Goal: Information Seeking & Learning: Learn about a topic

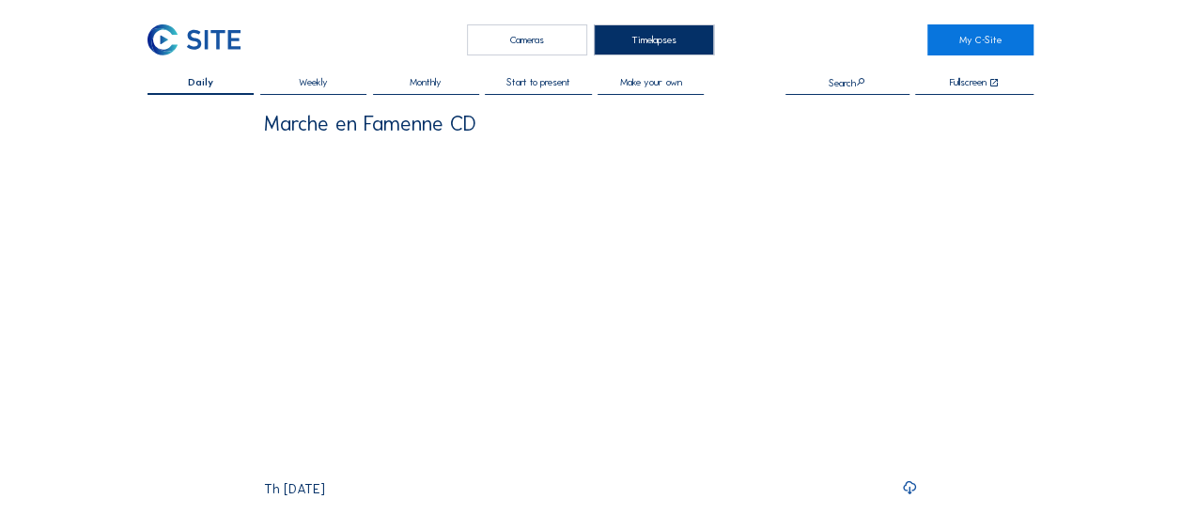
click at [543, 31] on div "Cameras" at bounding box center [527, 39] width 120 height 31
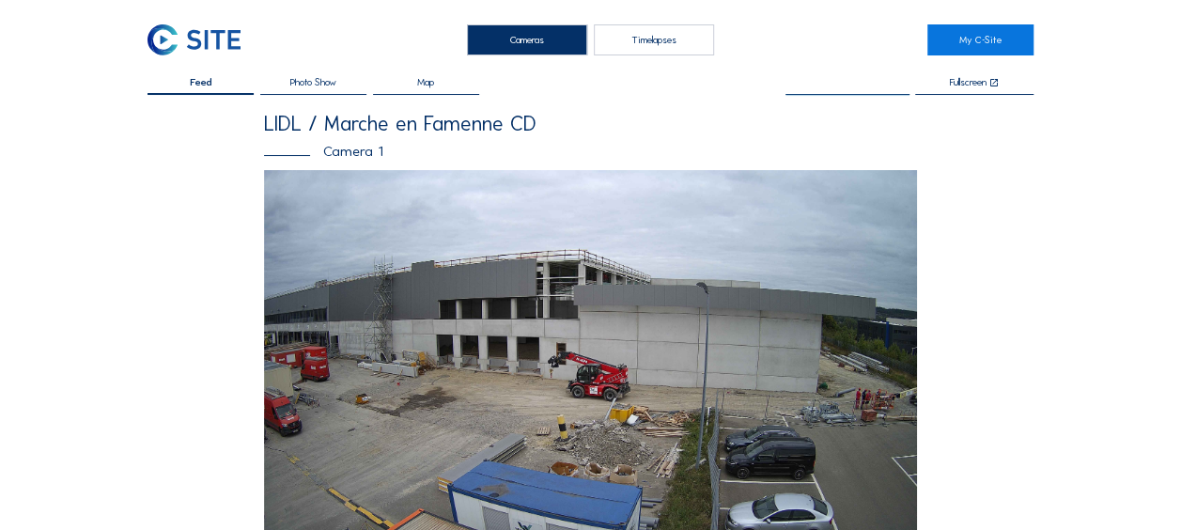
click at [847, 83] on input "text" at bounding box center [847, 82] width 124 height 11
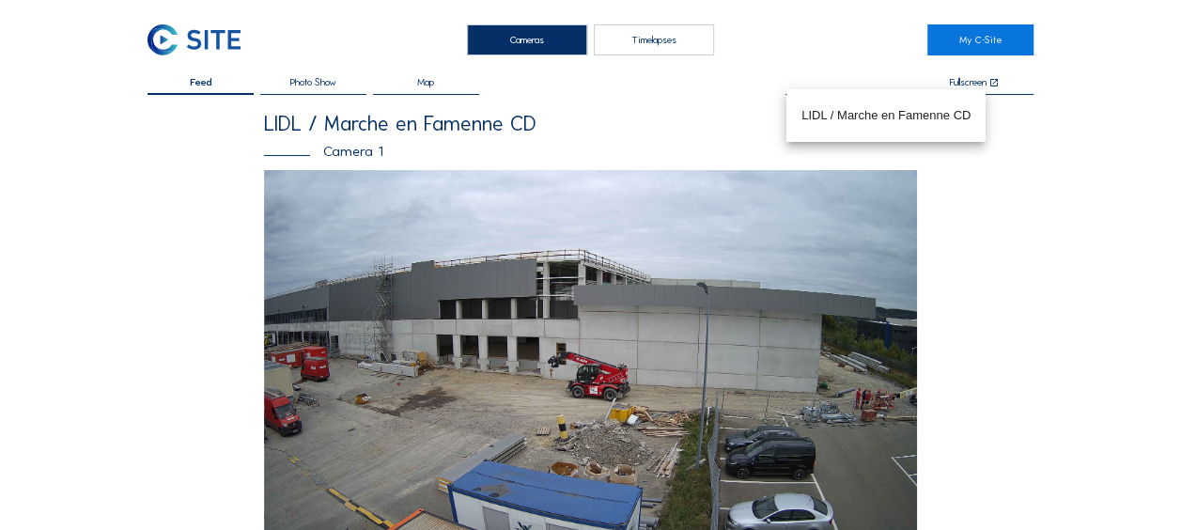
click at [667, 128] on div "LIDL / Marche en Famenne CD" at bounding box center [590, 124] width 653 height 21
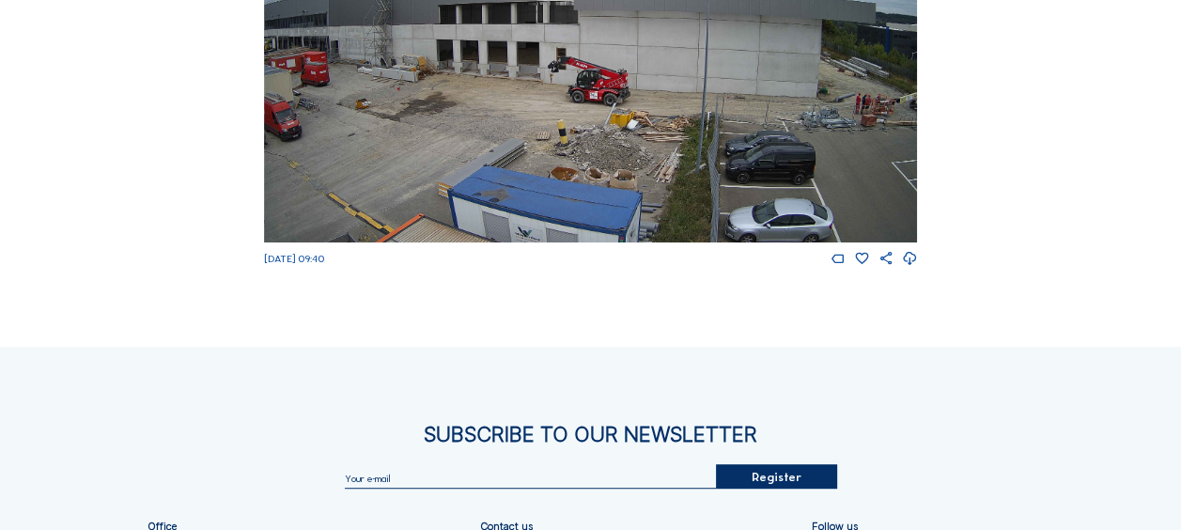
scroll to position [456, 0]
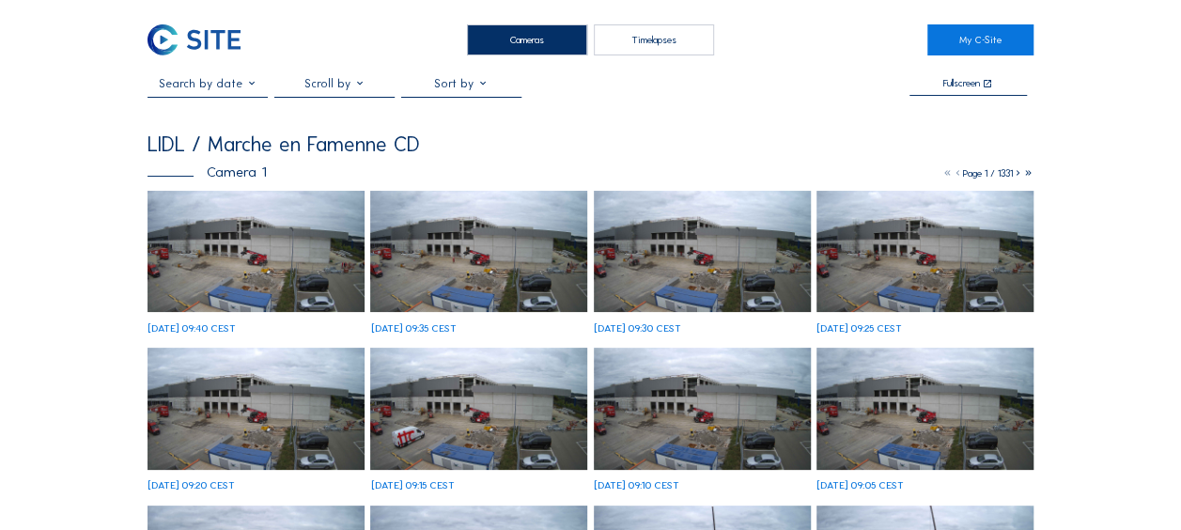
click at [235, 86] on input "text" at bounding box center [207, 83] width 120 height 13
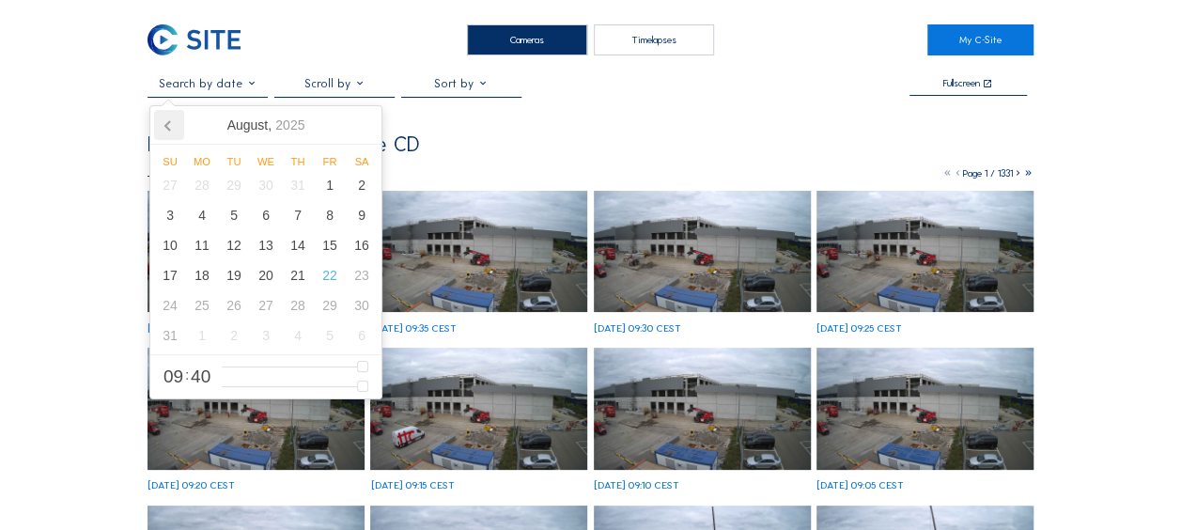
click at [177, 126] on icon at bounding box center [169, 125] width 30 height 30
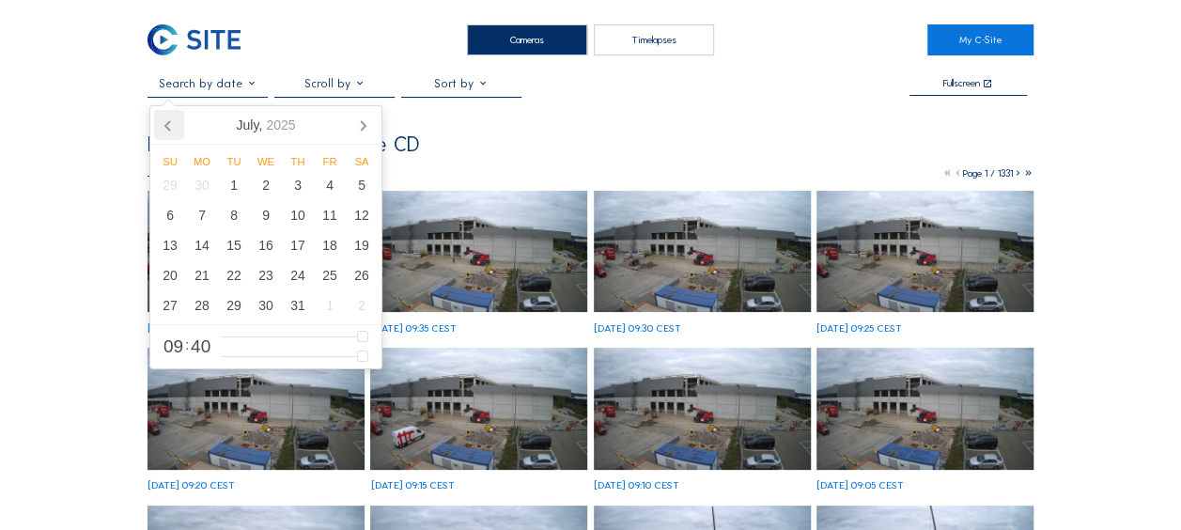
click at [177, 126] on icon at bounding box center [169, 125] width 30 height 30
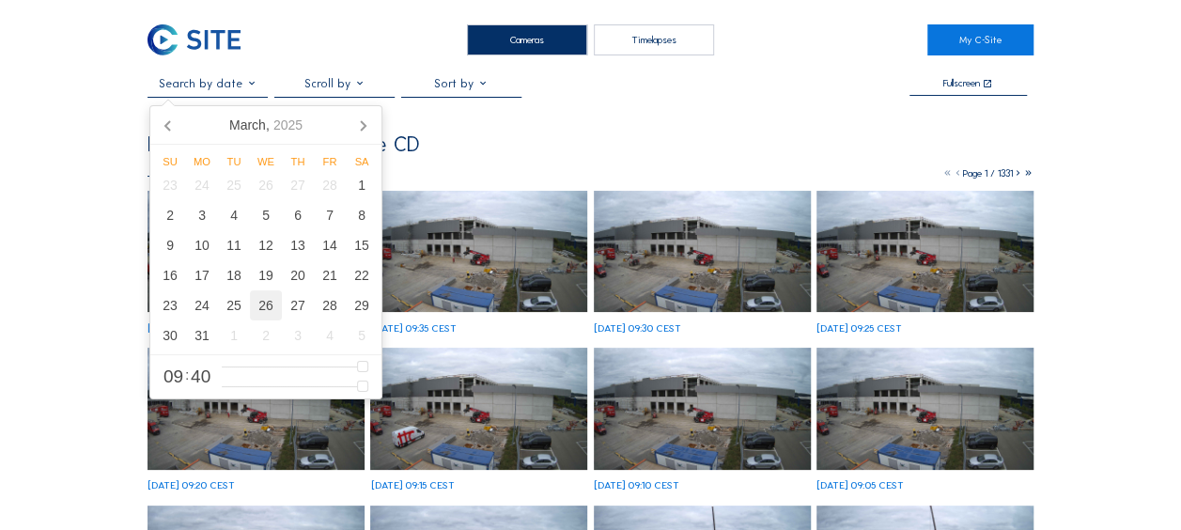
click at [255, 306] on div "26" at bounding box center [266, 305] width 32 height 30
type input "[DATE] 09:40"
click at [550, 140] on div "LIDL / Marche en Famenne CD" at bounding box center [590, 144] width 886 height 21
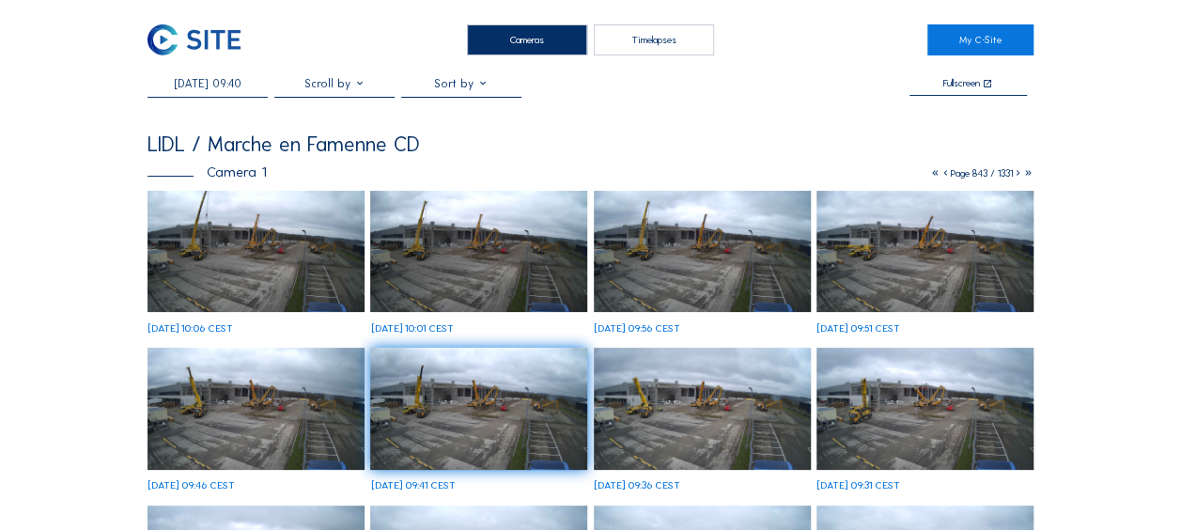
click at [209, 90] on input "[DATE] 09:40" at bounding box center [207, 83] width 120 height 13
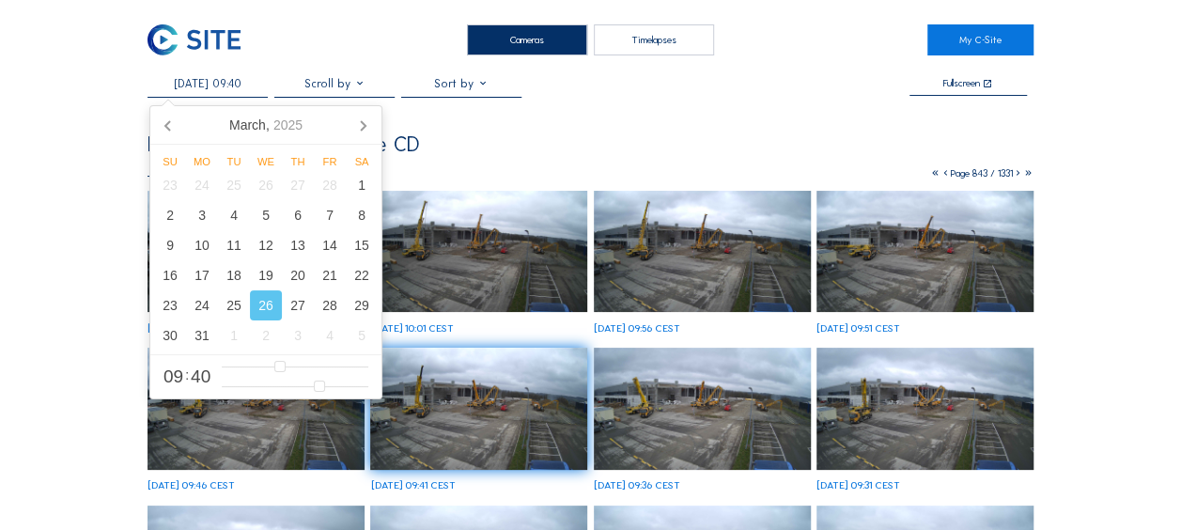
click at [174, 84] on input "[DATE] 09:40" at bounding box center [207, 83] width 120 height 13
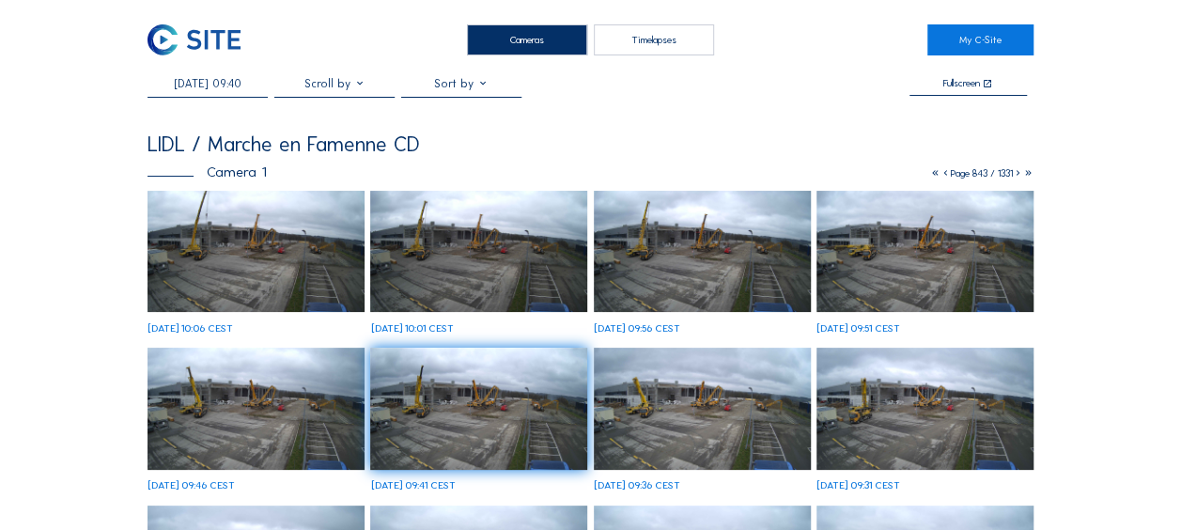
click at [940, 174] on icon at bounding box center [945, 173] width 10 height 12
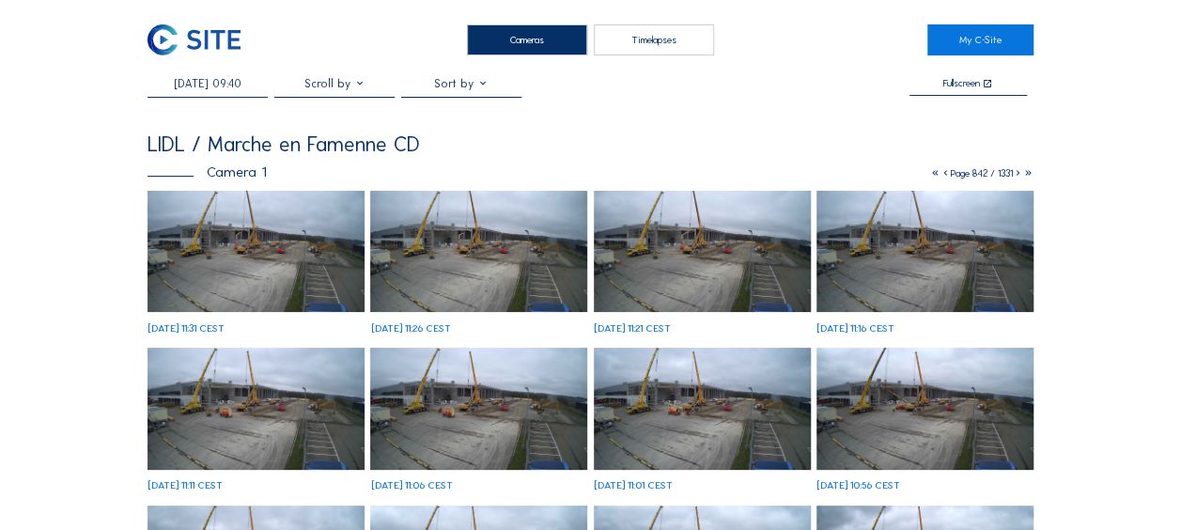
click at [940, 175] on icon at bounding box center [945, 173] width 10 height 12
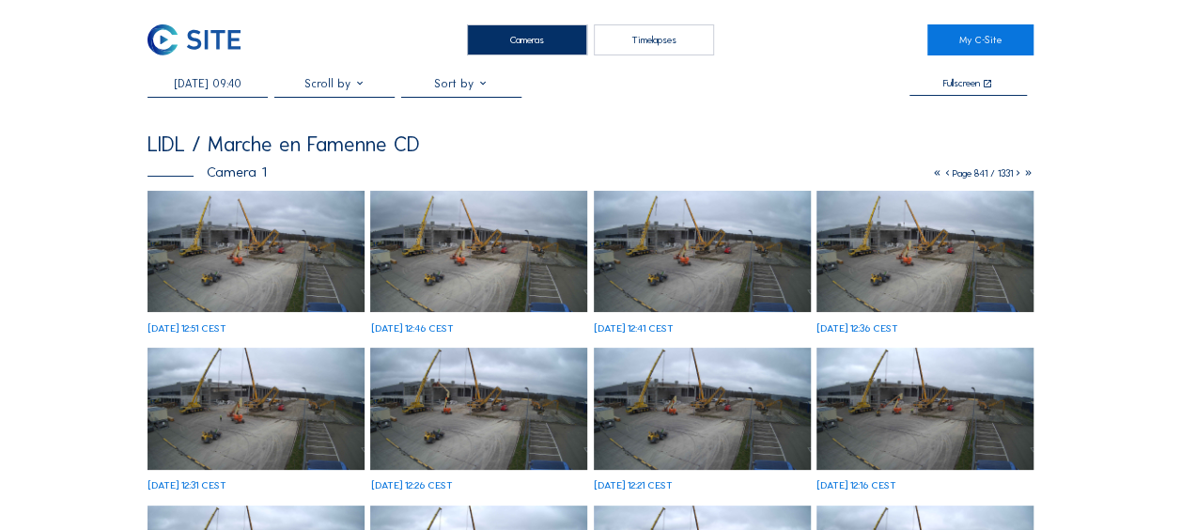
click at [942, 176] on icon at bounding box center [947, 173] width 10 height 12
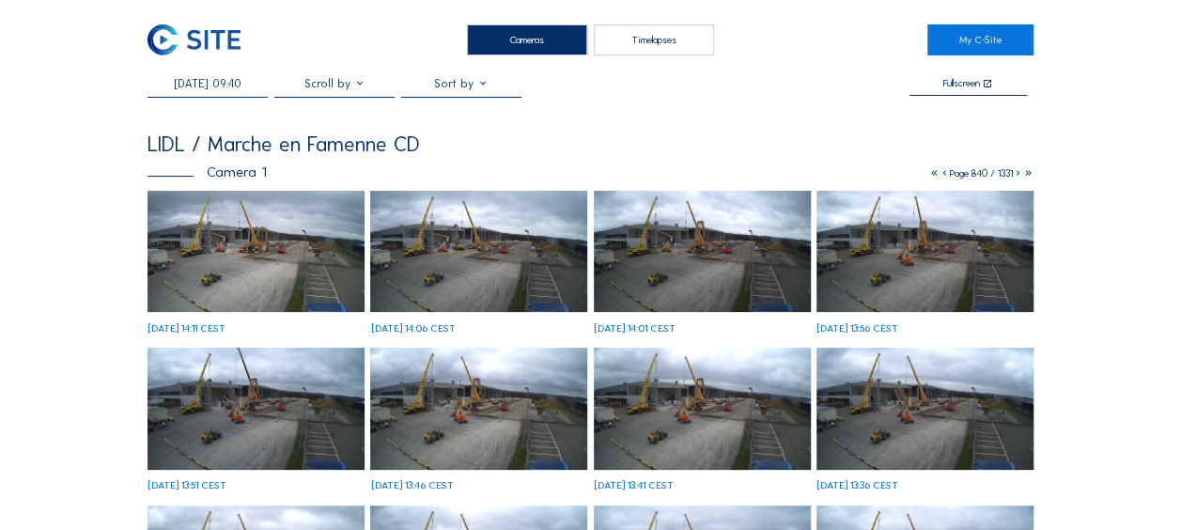
click at [939, 178] on icon at bounding box center [944, 173] width 10 height 12
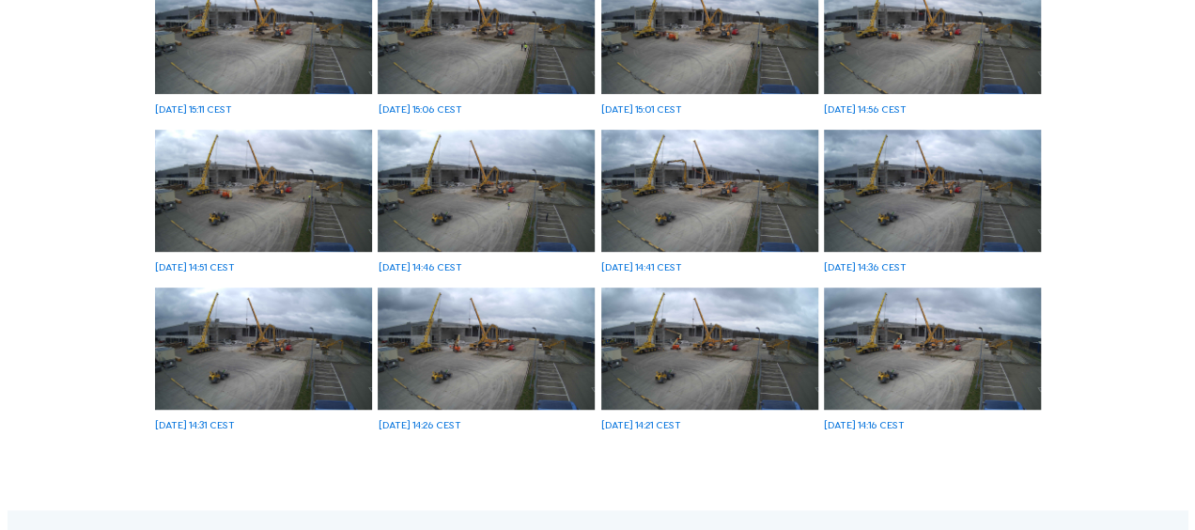
scroll to position [282, 0]
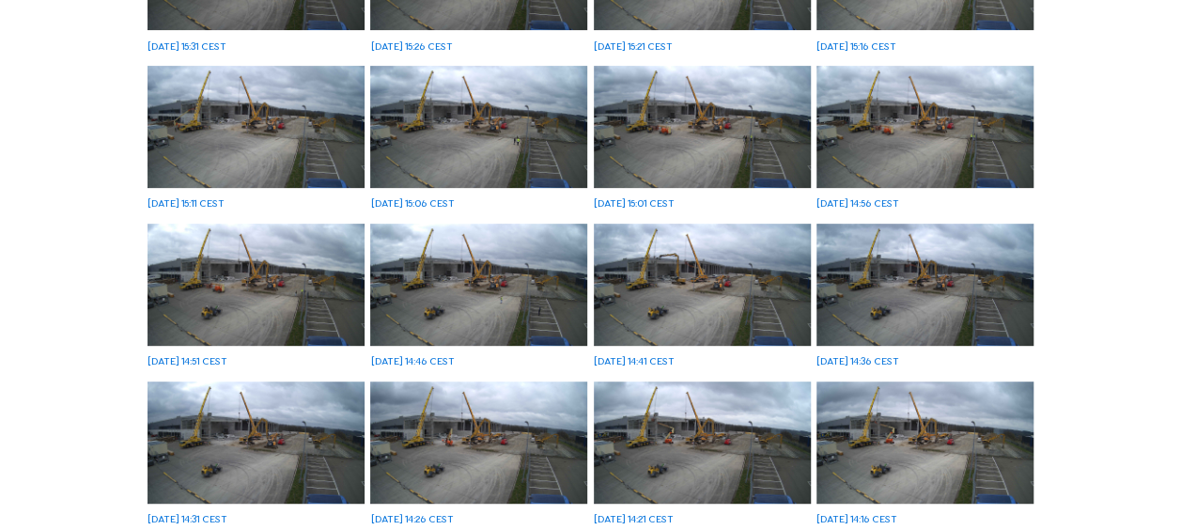
click at [718, 293] on img at bounding box center [702, 285] width 217 height 122
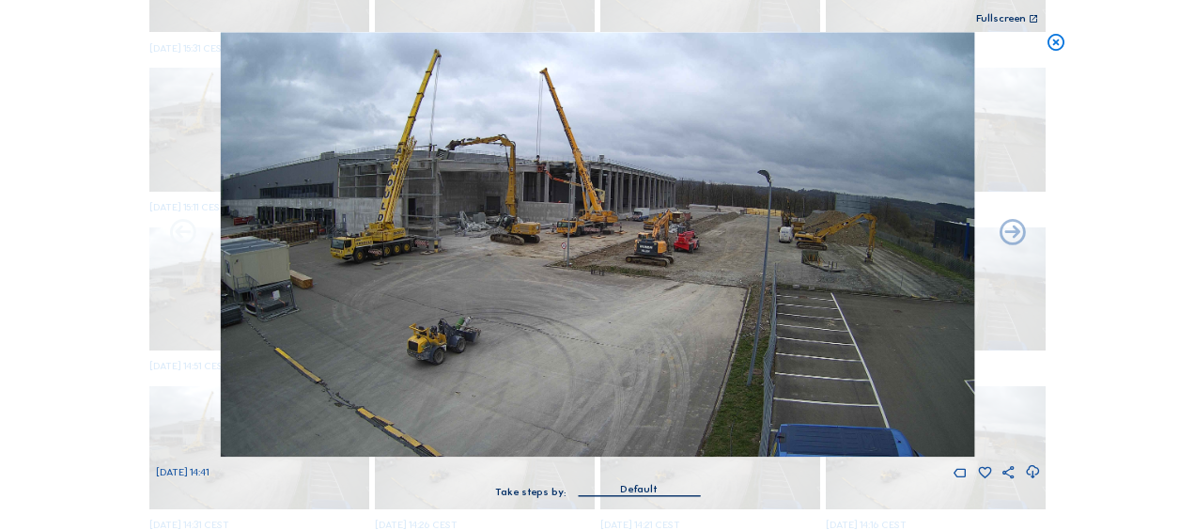
click at [186, 228] on icon at bounding box center [182, 233] width 31 height 31
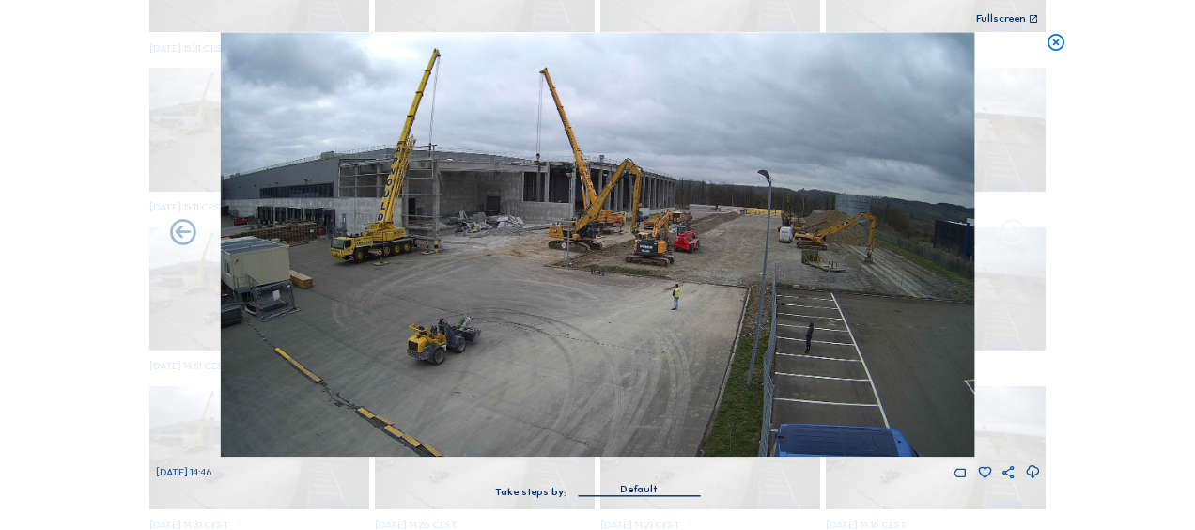
click at [1020, 227] on icon at bounding box center [1012, 233] width 31 height 31
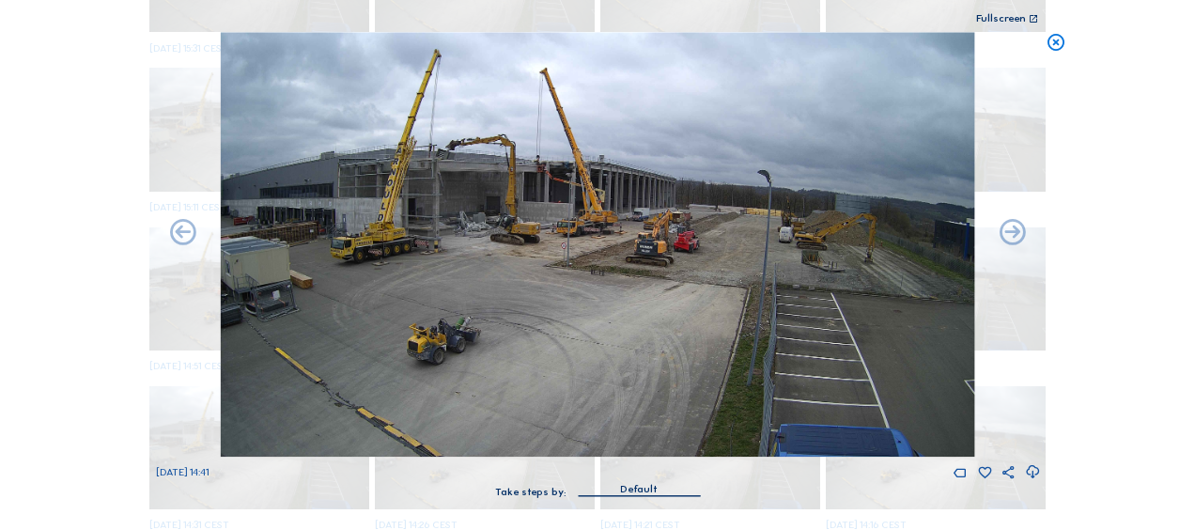
click at [1020, 227] on icon at bounding box center [1012, 233] width 31 height 31
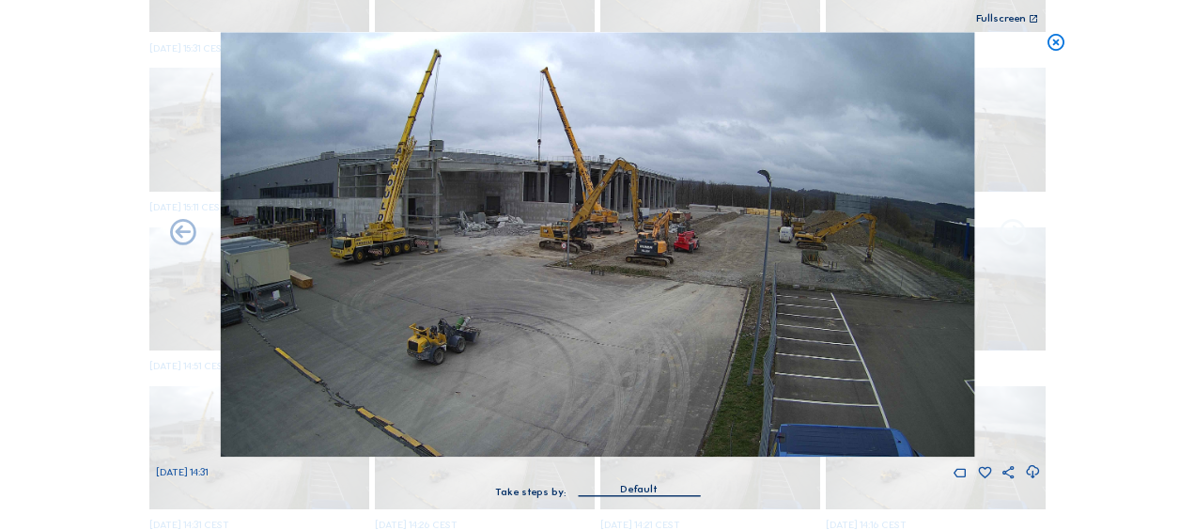
click at [1018, 235] on icon at bounding box center [1012, 233] width 31 height 31
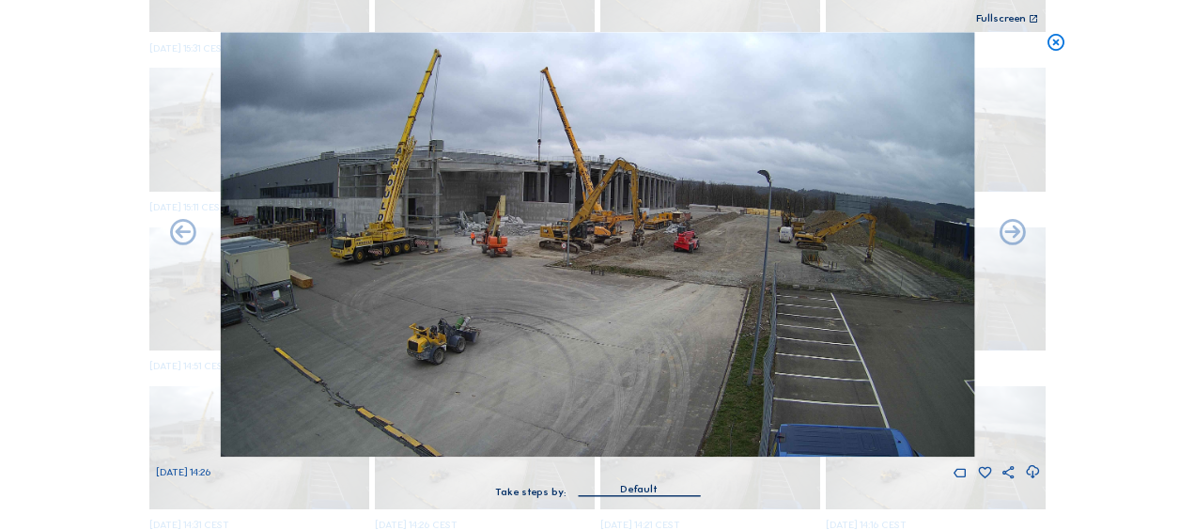
click at [1018, 235] on icon at bounding box center [1012, 233] width 31 height 31
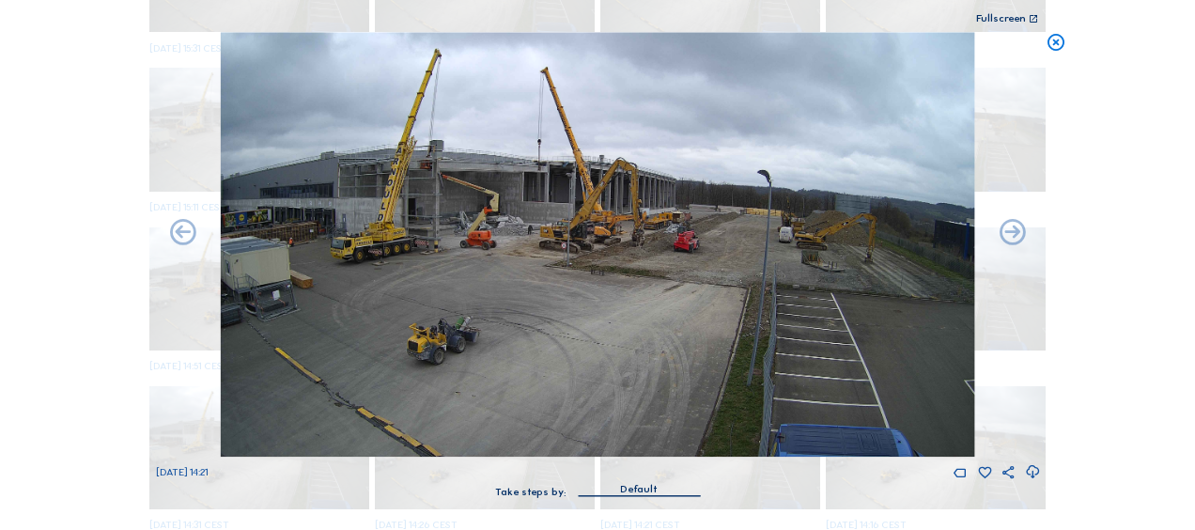
click at [1018, 235] on icon at bounding box center [1012, 233] width 31 height 31
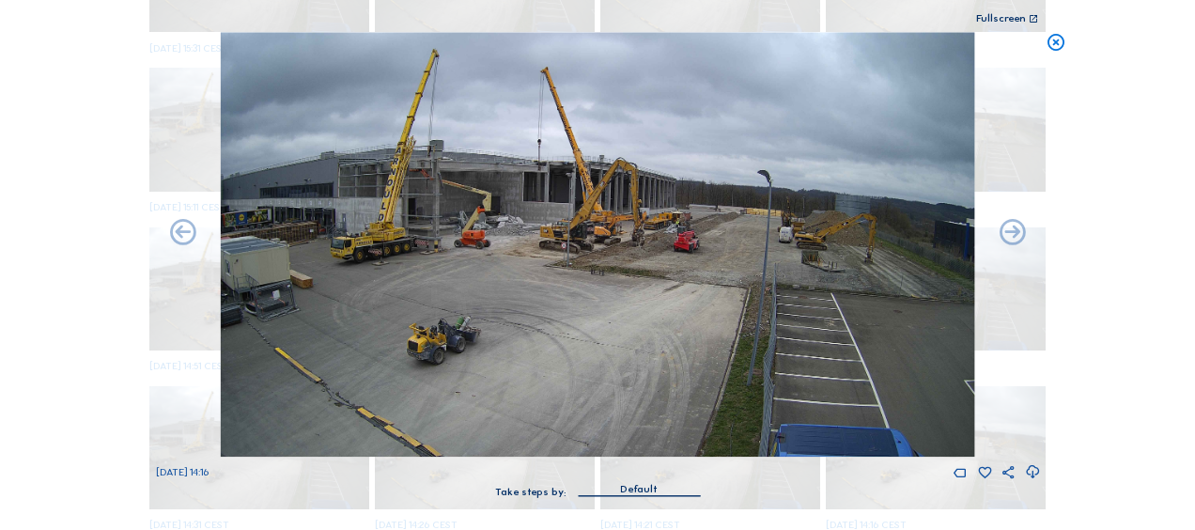
click at [1018, 235] on icon at bounding box center [1012, 233] width 31 height 31
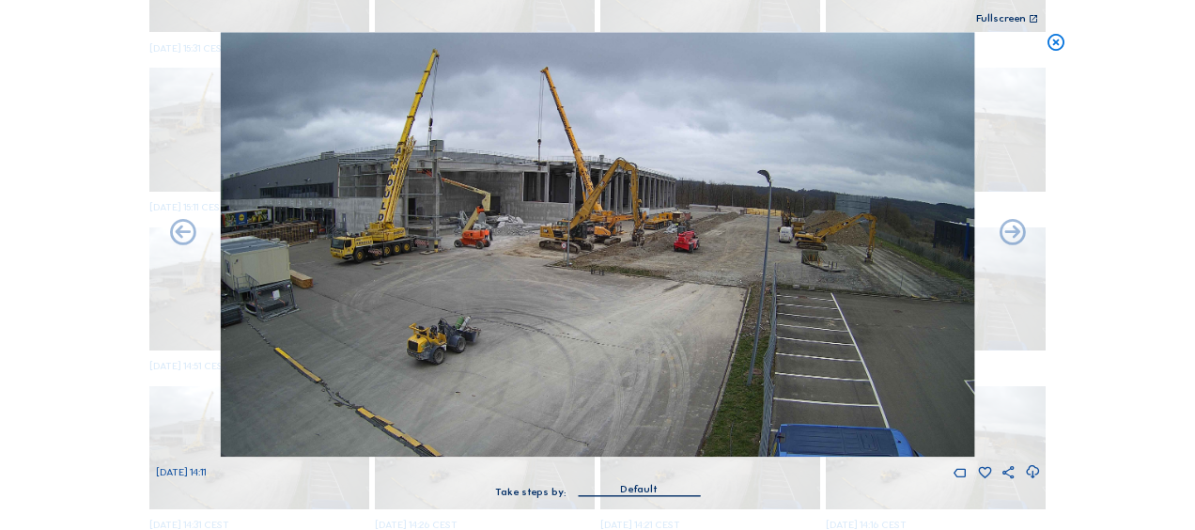
click at [1018, 235] on icon at bounding box center [1012, 233] width 31 height 31
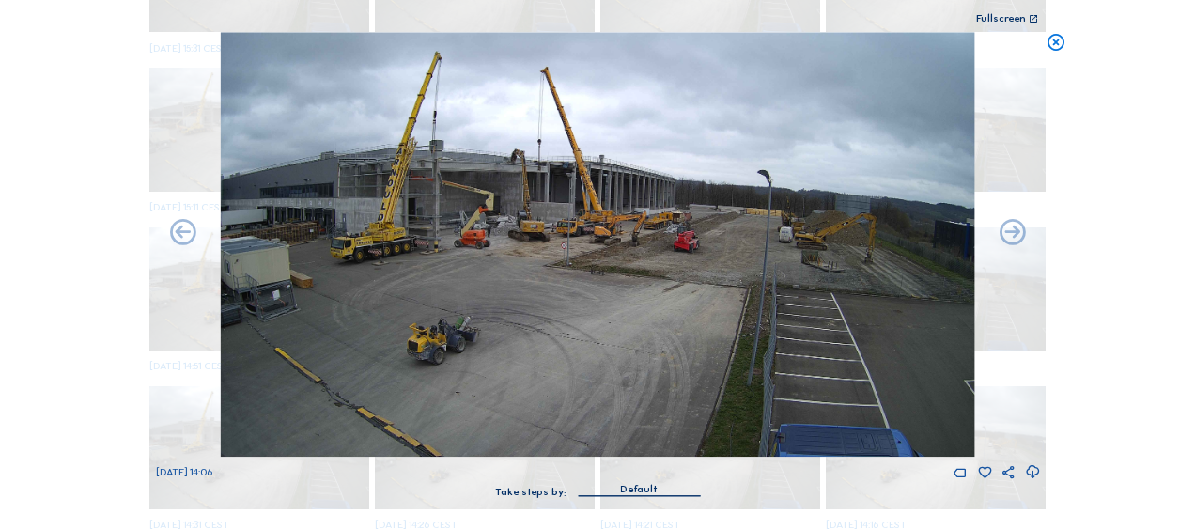
click at [1018, 235] on icon at bounding box center [1012, 233] width 31 height 31
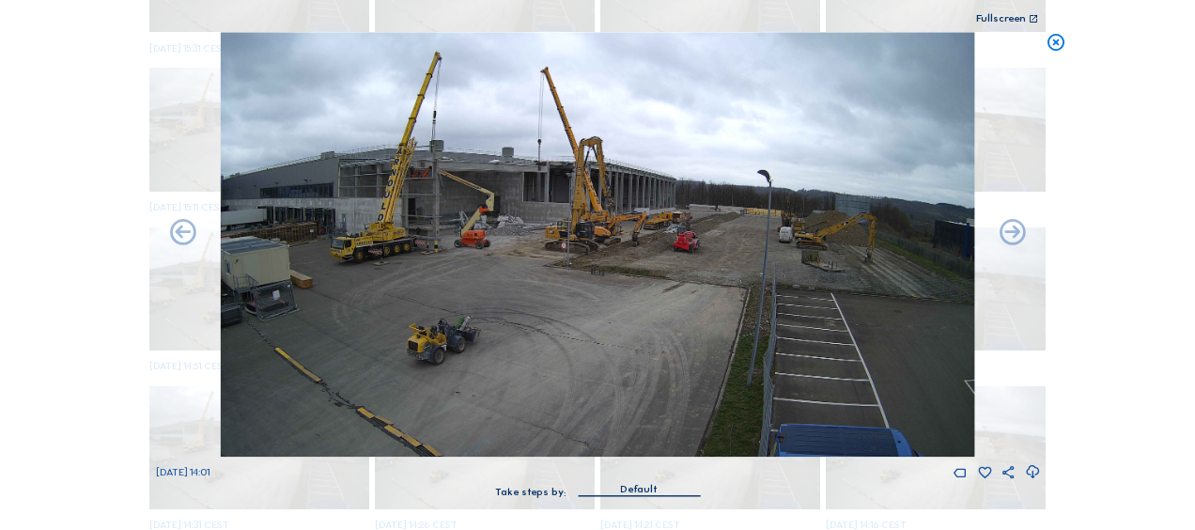
click at [1018, 235] on icon at bounding box center [1012, 233] width 31 height 31
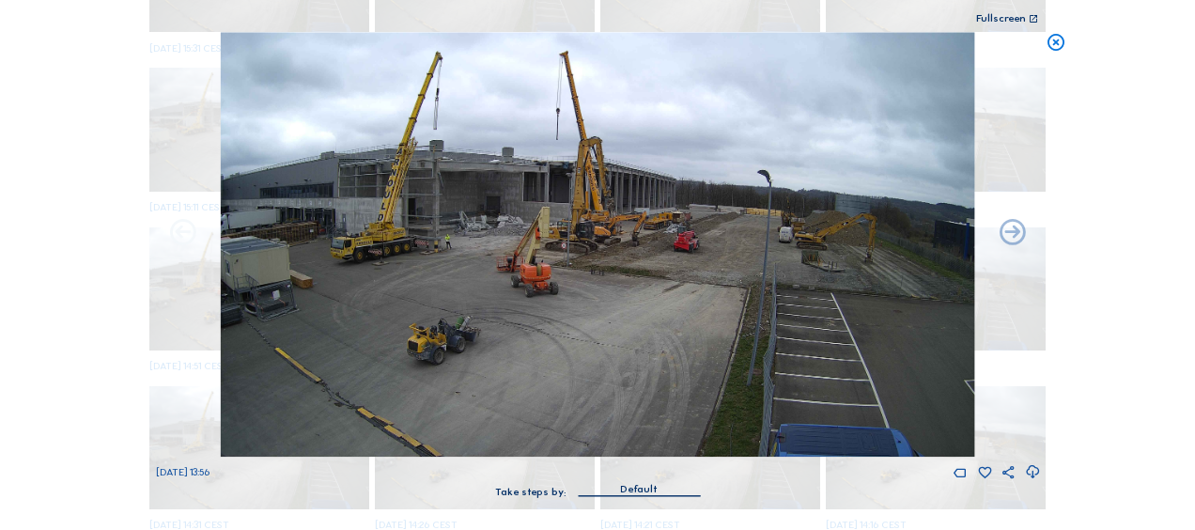
click at [193, 235] on icon at bounding box center [182, 233] width 31 height 31
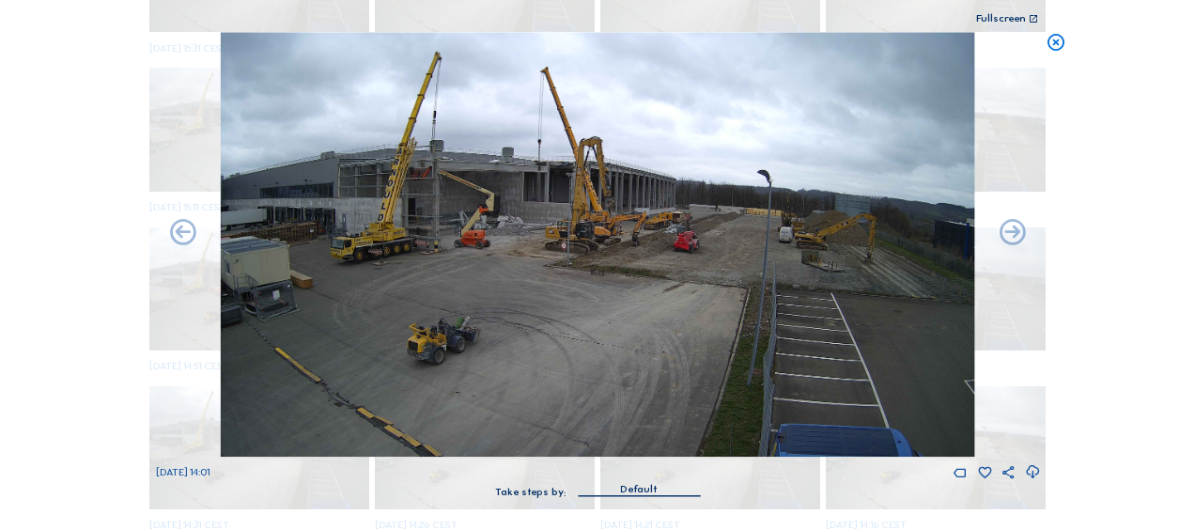
click at [193, 235] on icon at bounding box center [182, 233] width 31 height 31
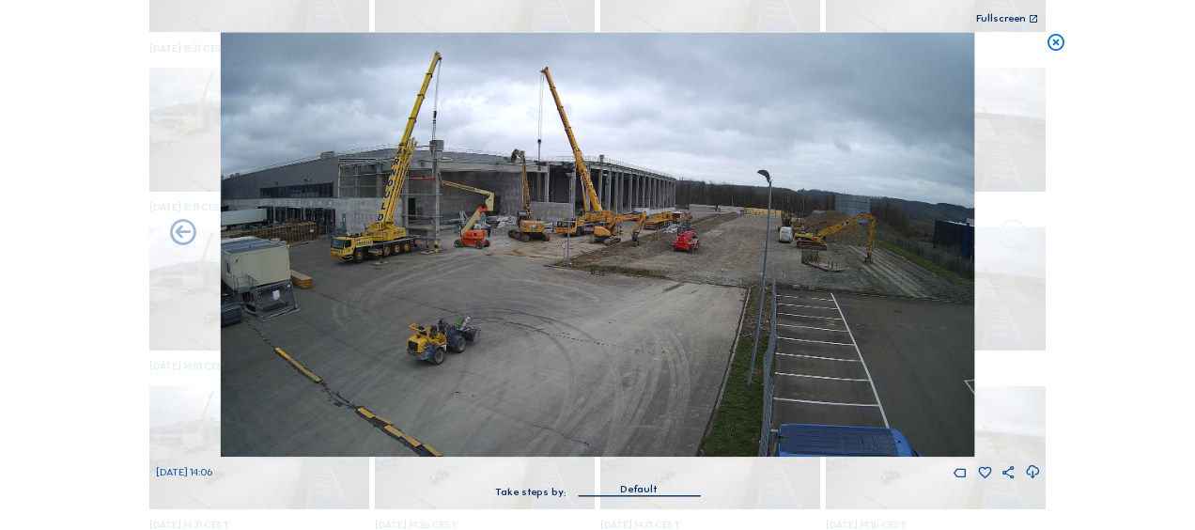
click at [1013, 238] on icon at bounding box center [1012, 233] width 31 height 31
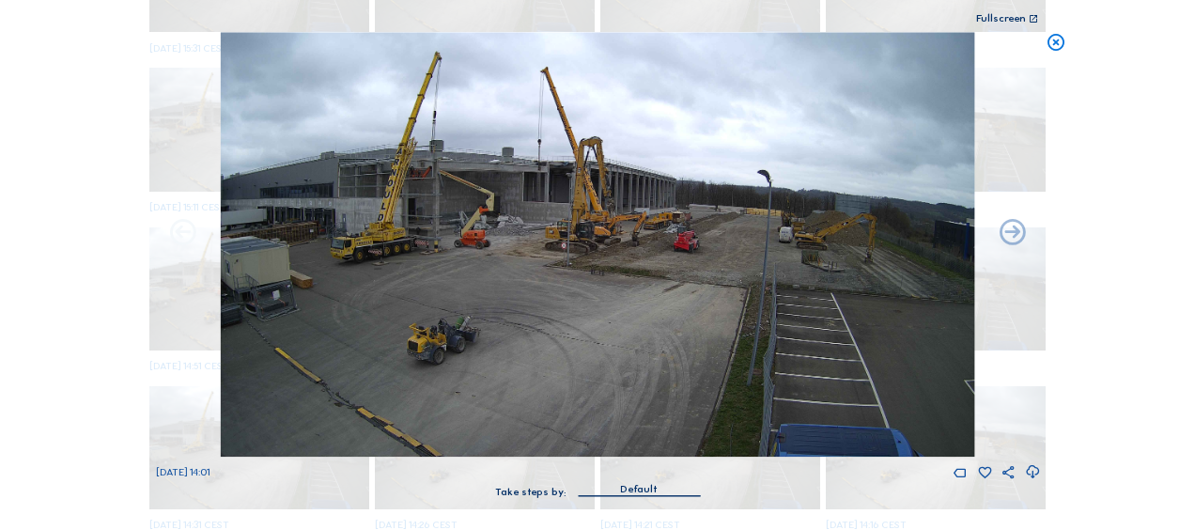
click at [179, 220] on icon at bounding box center [182, 233] width 31 height 31
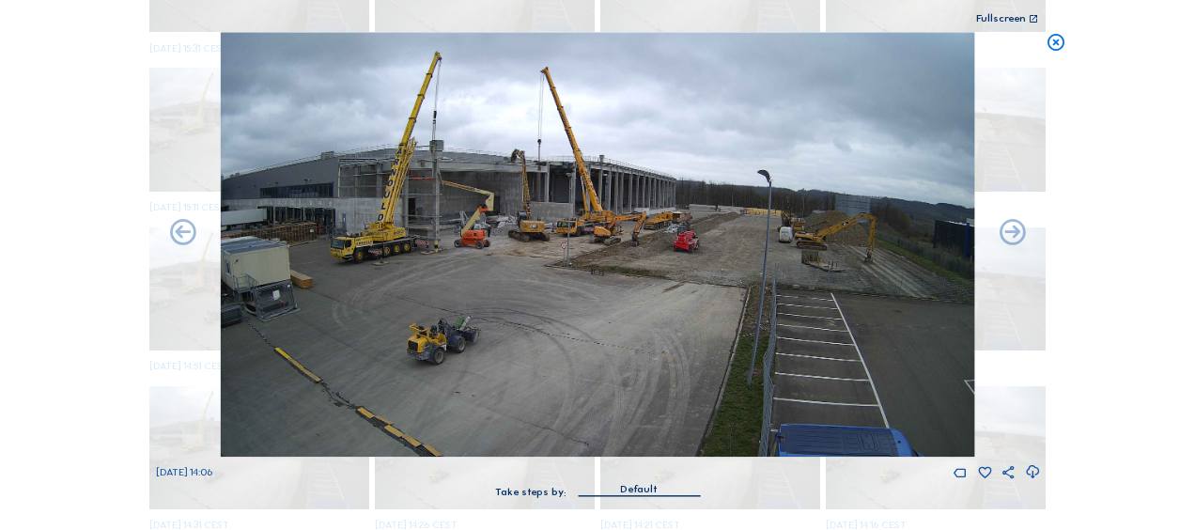
click at [179, 220] on icon at bounding box center [182, 233] width 31 height 31
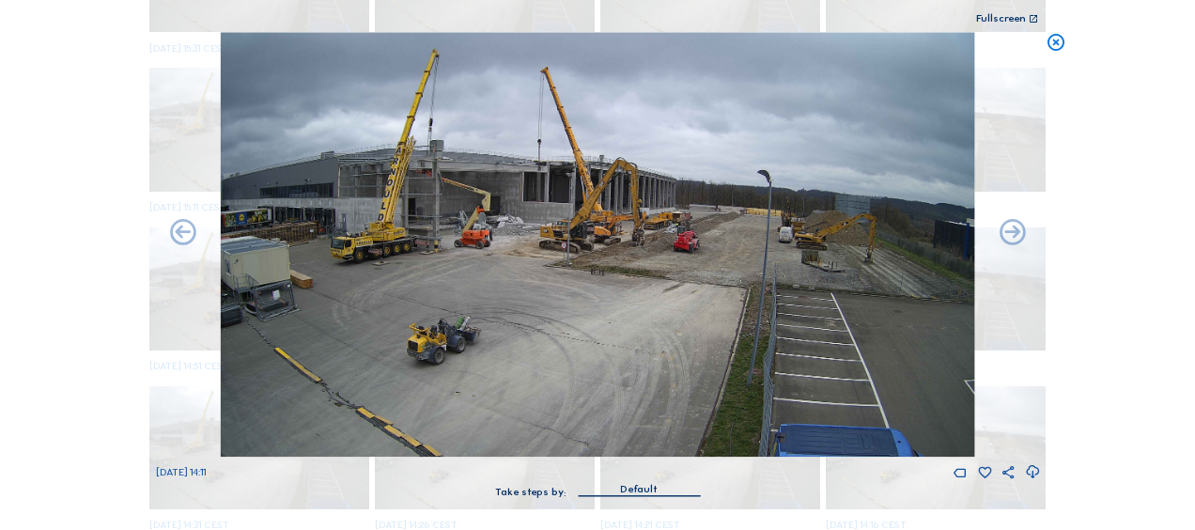
click at [179, 220] on icon at bounding box center [182, 233] width 31 height 31
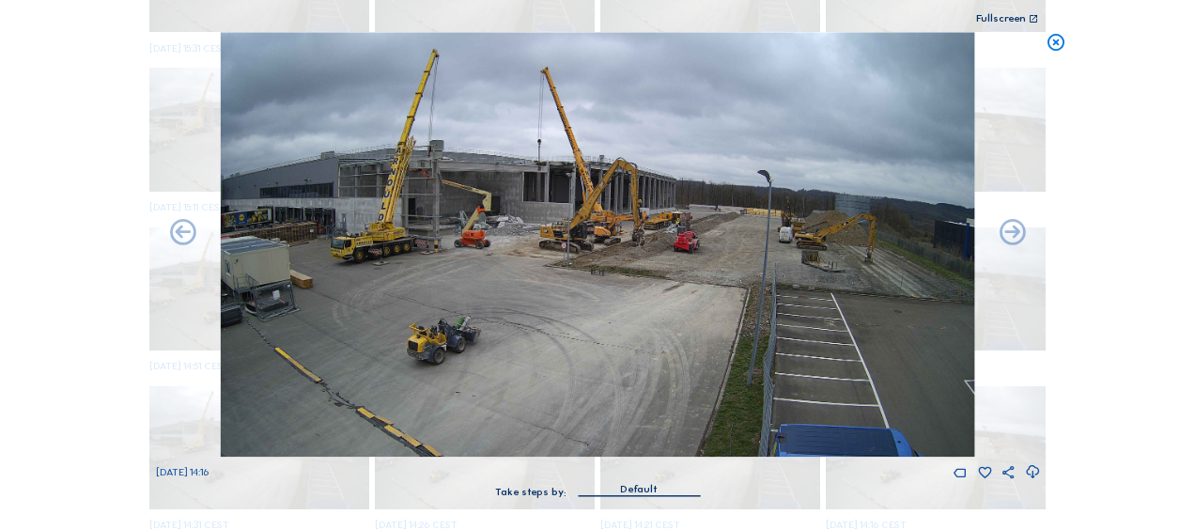
click at [179, 220] on icon at bounding box center [182, 233] width 31 height 31
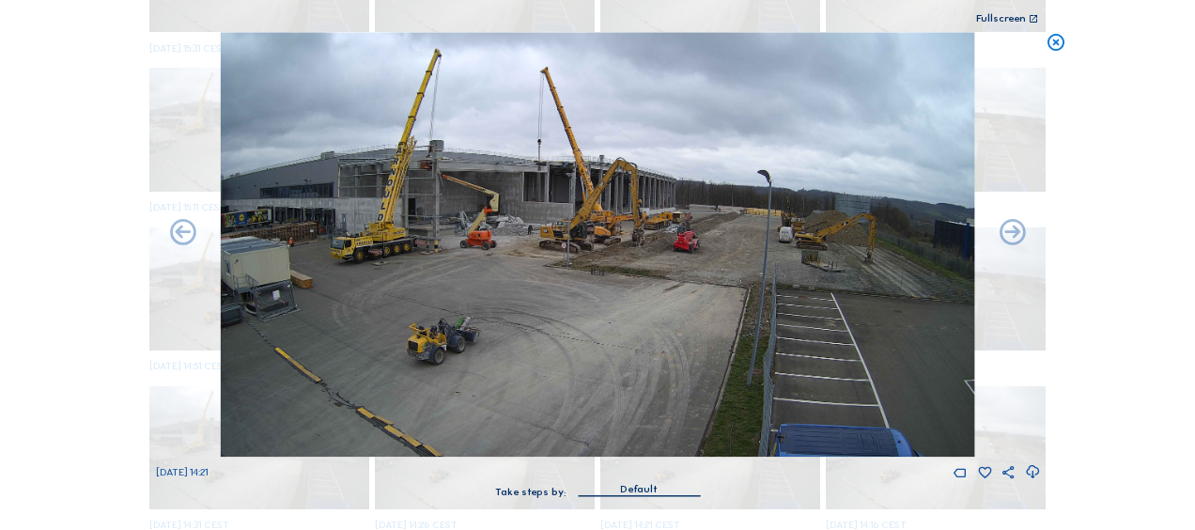
click at [179, 220] on icon at bounding box center [182, 233] width 31 height 31
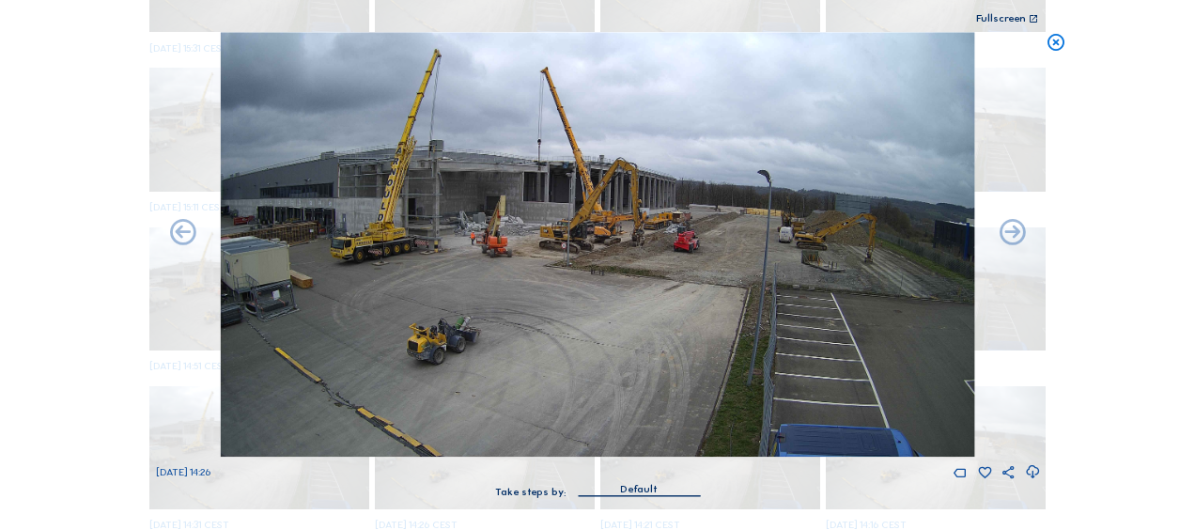
click at [179, 220] on icon at bounding box center [182, 233] width 31 height 31
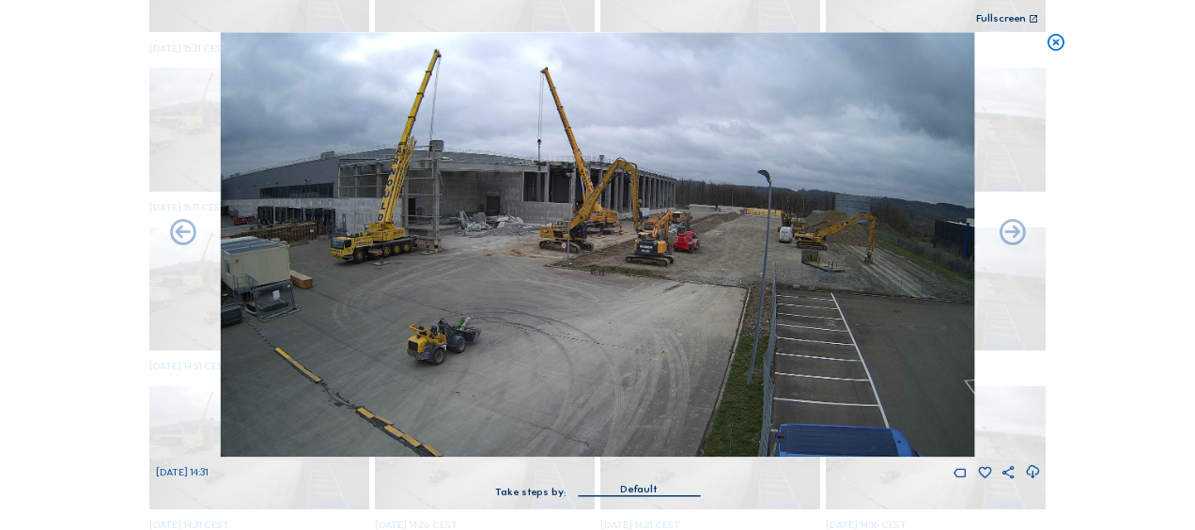
click at [179, 220] on icon at bounding box center [182, 233] width 31 height 31
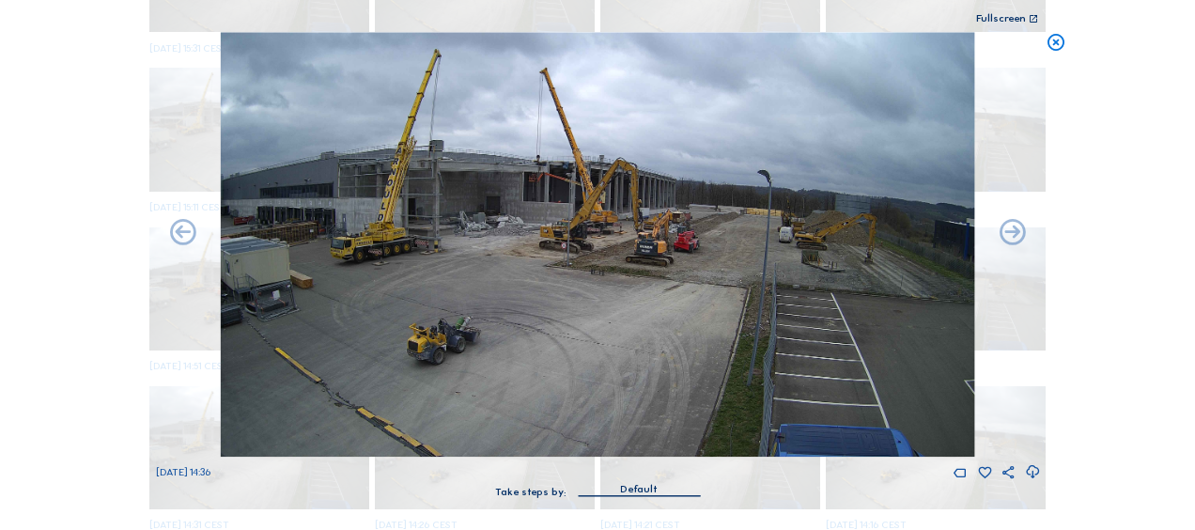
click at [179, 220] on icon at bounding box center [182, 233] width 31 height 31
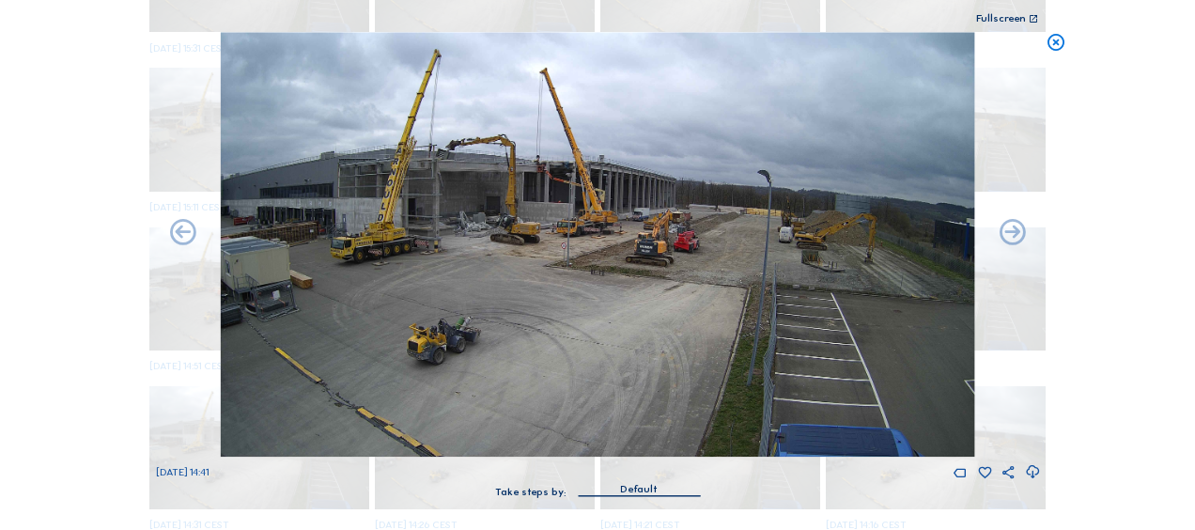
click at [179, 220] on icon at bounding box center [182, 233] width 31 height 31
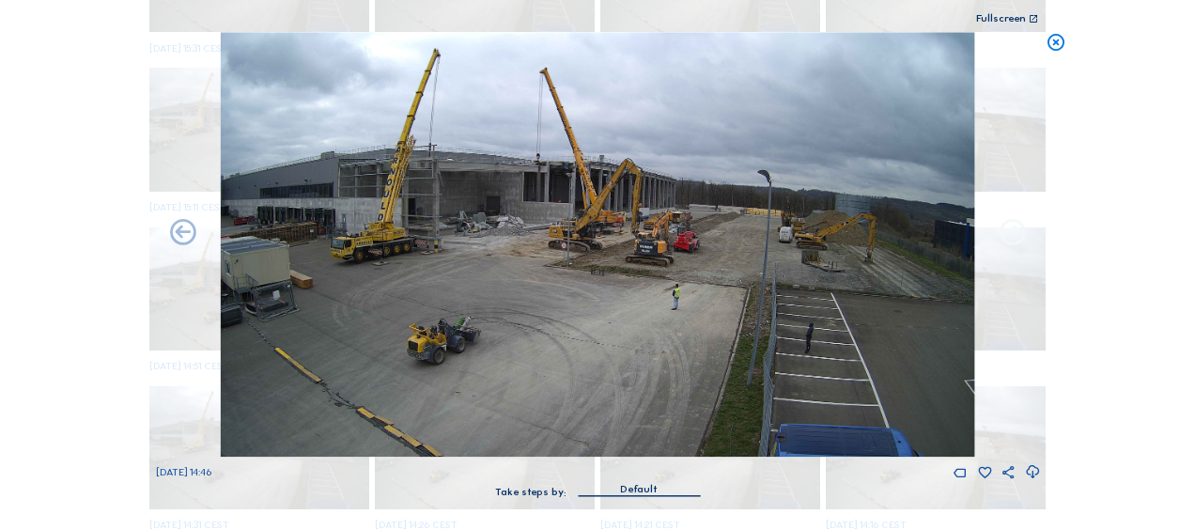
click at [1011, 226] on icon at bounding box center [1012, 233] width 31 height 31
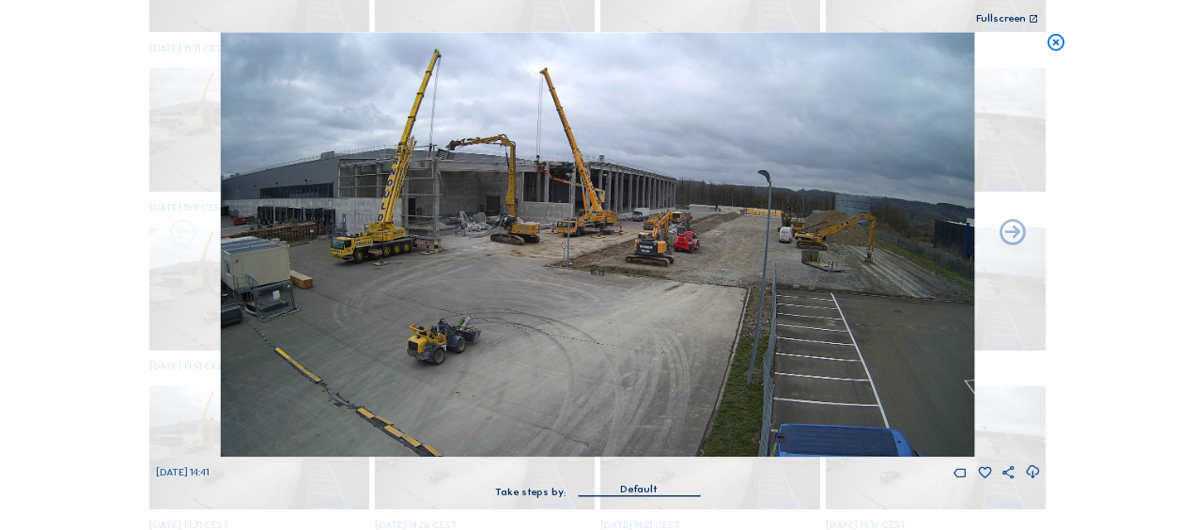
click at [193, 235] on icon at bounding box center [182, 233] width 31 height 31
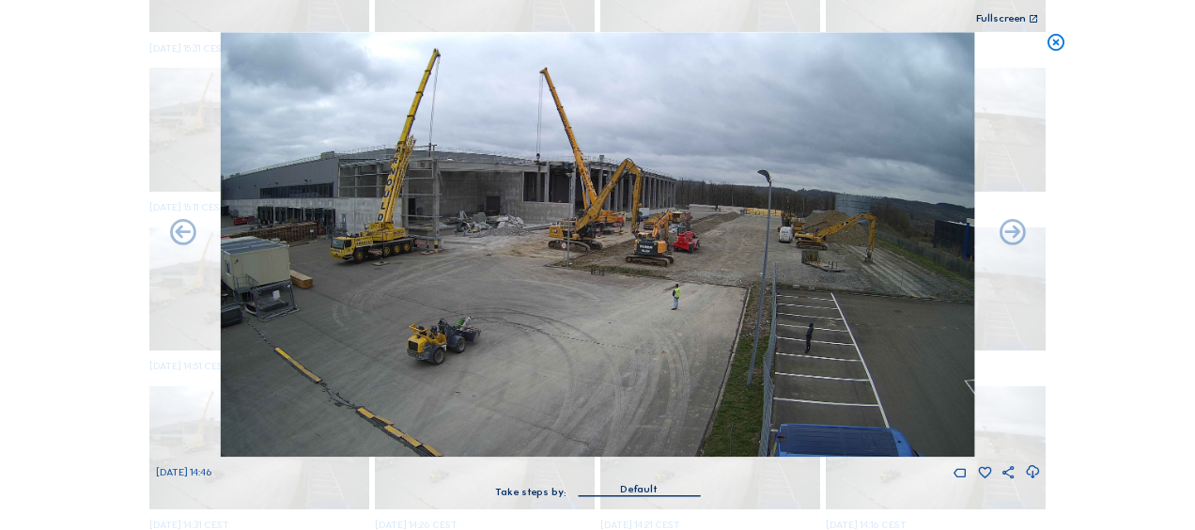
click at [193, 235] on icon at bounding box center [182, 233] width 31 height 31
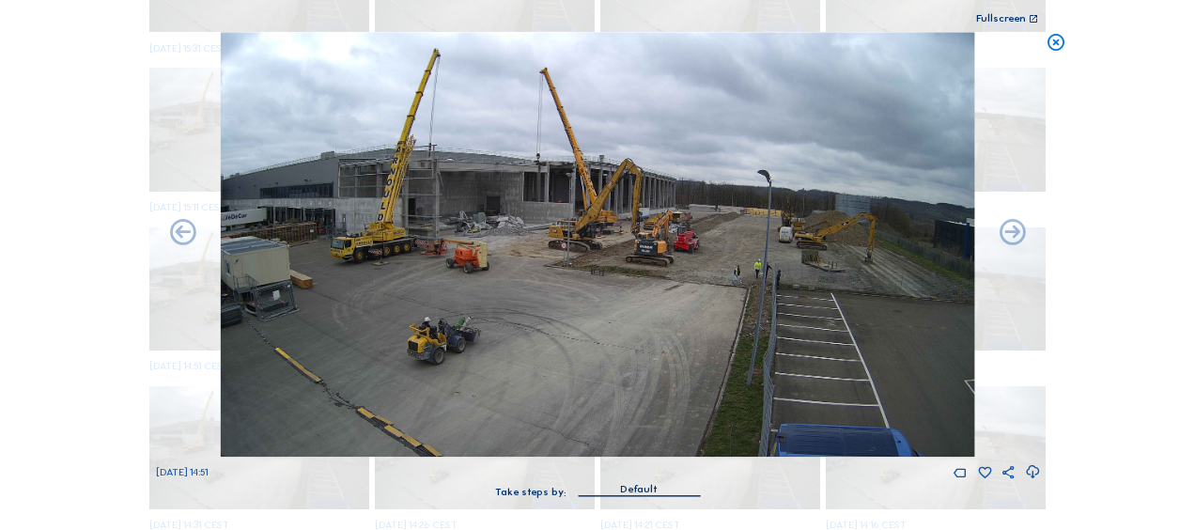
click at [193, 235] on icon at bounding box center [182, 233] width 31 height 31
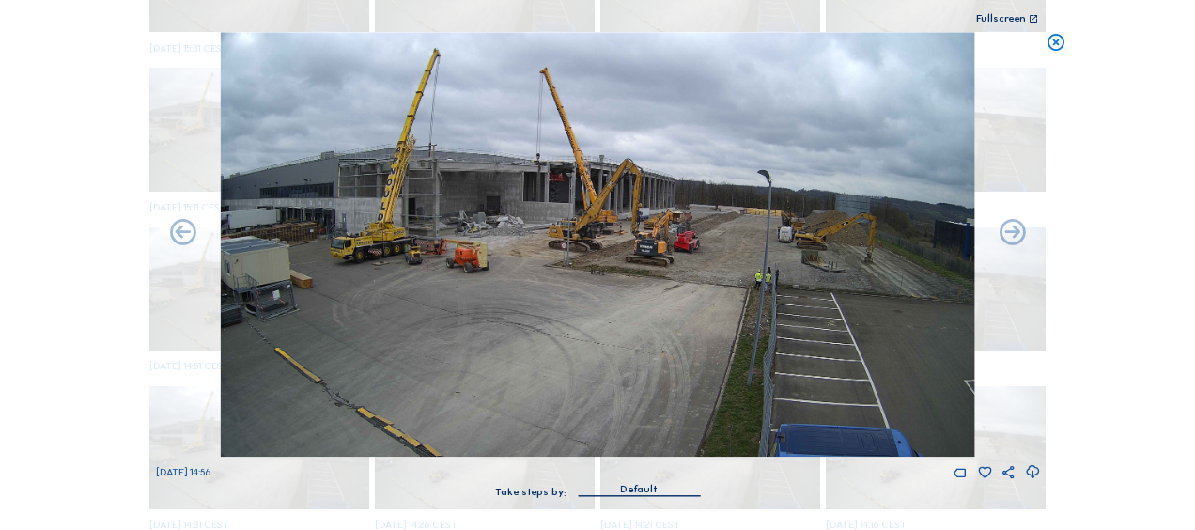
click at [193, 235] on icon at bounding box center [182, 233] width 31 height 31
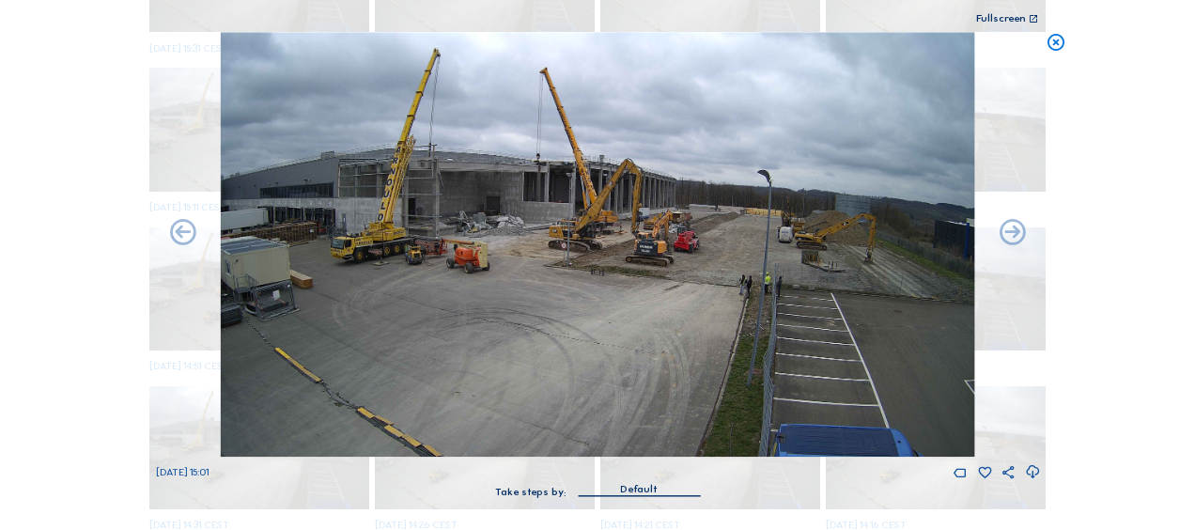
click at [193, 235] on icon at bounding box center [182, 233] width 31 height 31
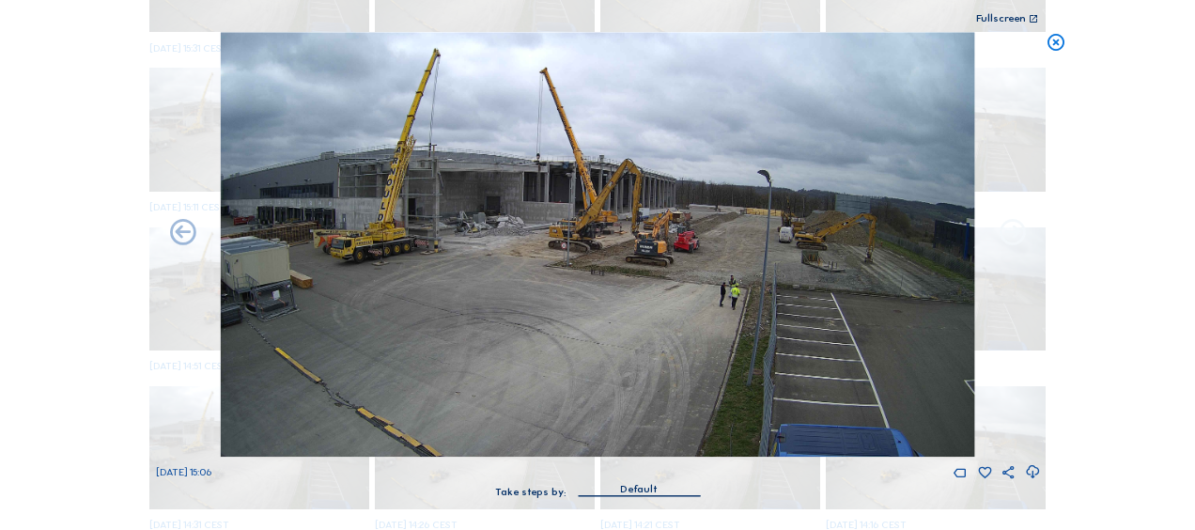
click at [1001, 218] on icon at bounding box center [1012, 233] width 31 height 31
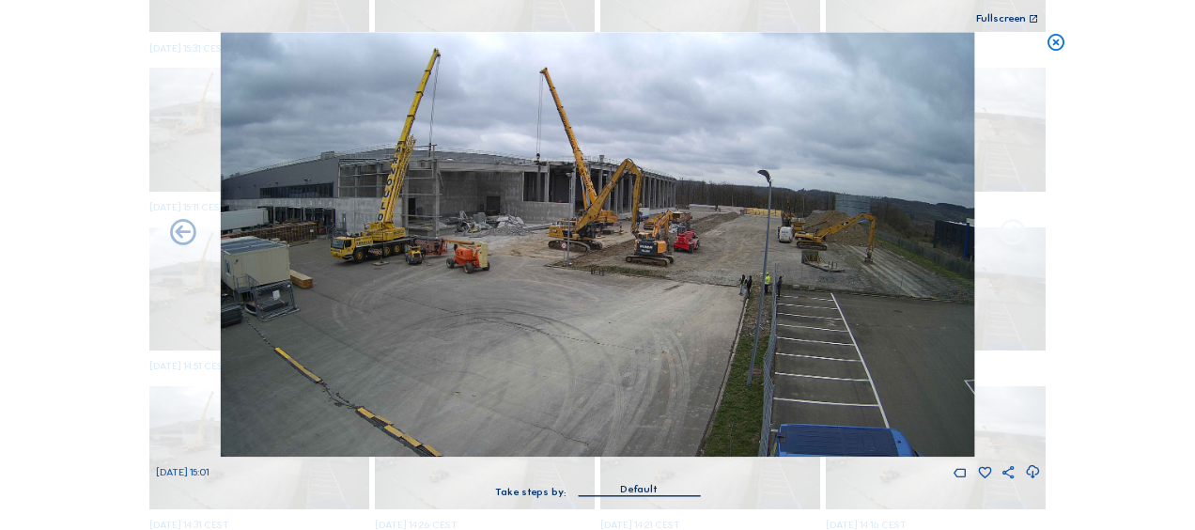
click at [1002, 218] on icon at bounding box center [1012, 233] width 31 height 31
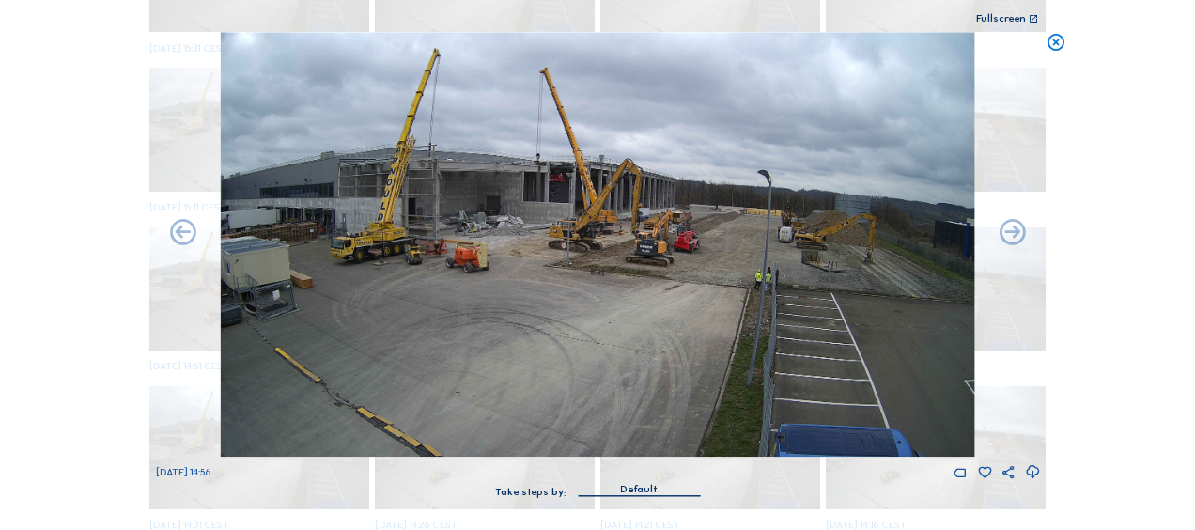
click at [1002, 218] on icon at bounding box center [1012, 233] width 31 height 31
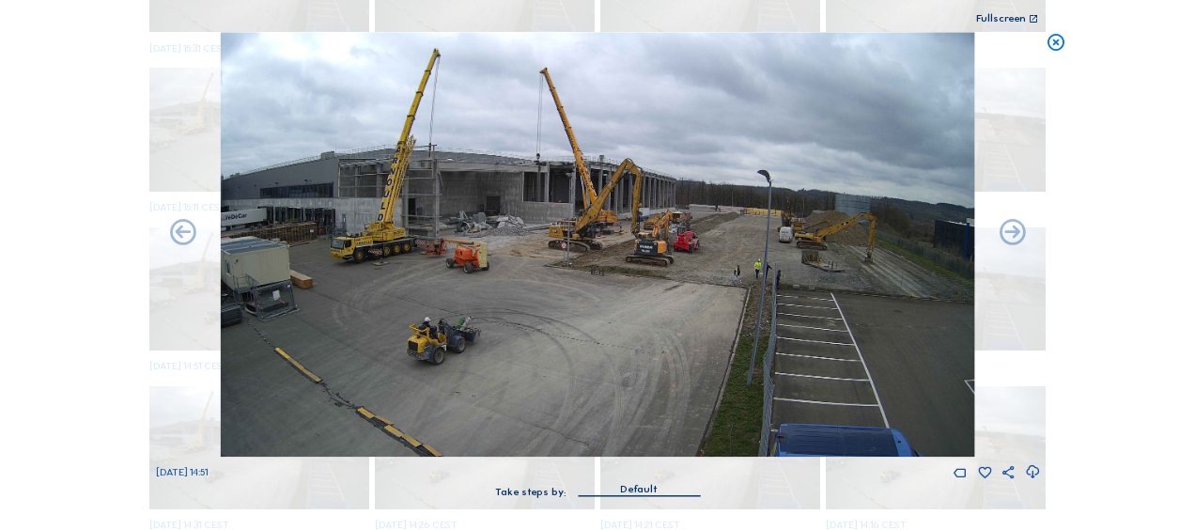
click at [1002, 218] on icon at bounding box center [1012, 233] width 31 height 31
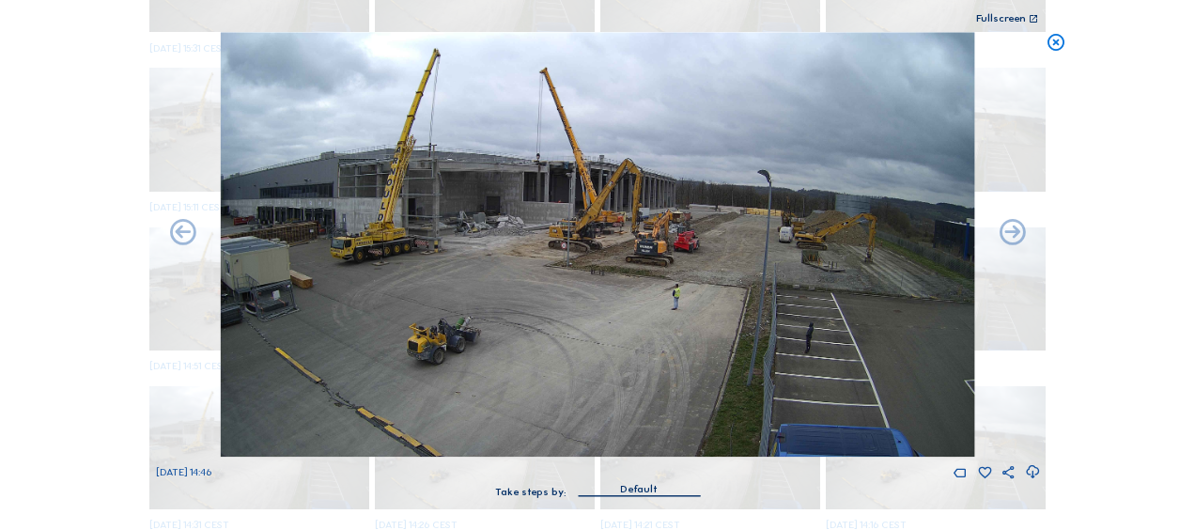
click at [1002, 218] on icon at bounding box center [1012, 233] width 31 height 31
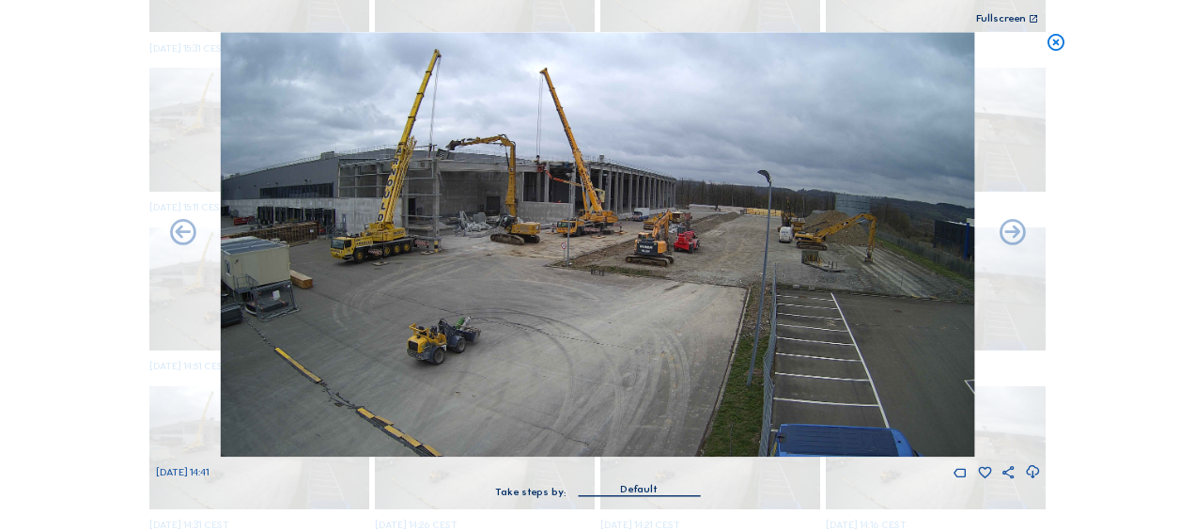
drag, startPoint x: 823, startPoint y: 252, endPoint x: 1146, endPoint y: 160, distance: 336.0
click at [1146, 160] on div "Scroll to travel through time | Press 'Alt' Button + Scroll to Zoom | Click and…" at bounding box center [597, 265] width 1195 height 530
click at [1037, 472] on icon at bounding box center [1032, 471] width 15 height 19
